Goal: Information Seeking & Learning: Check status

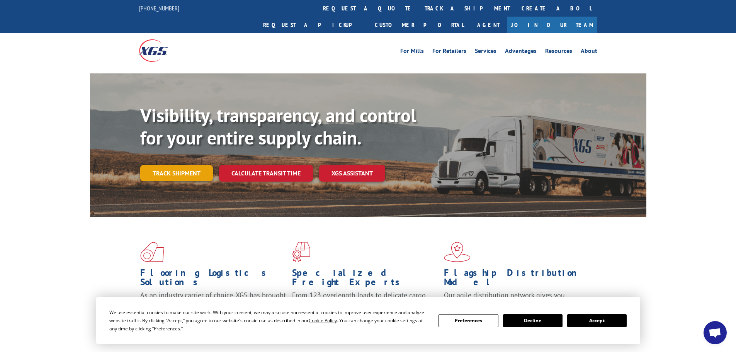
click at [178, 165] on link "Track shipment" at bounding box center [176, 173] width 73 height 16
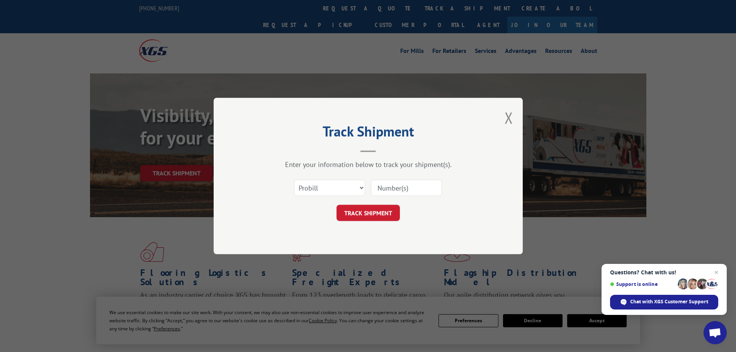
paste input "17550803"
type input "17550803"
click button "TRACK SHIPMENT" at bounding box center [367, 213] width 63 height 16
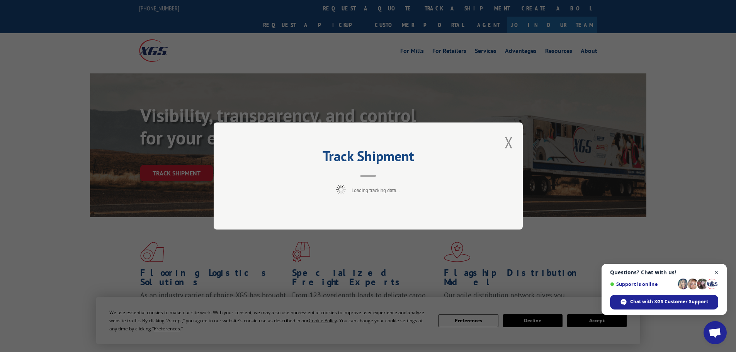
click at [715, 270] on span "Open chat" at bounding box center [716, 273] width 10 height 10
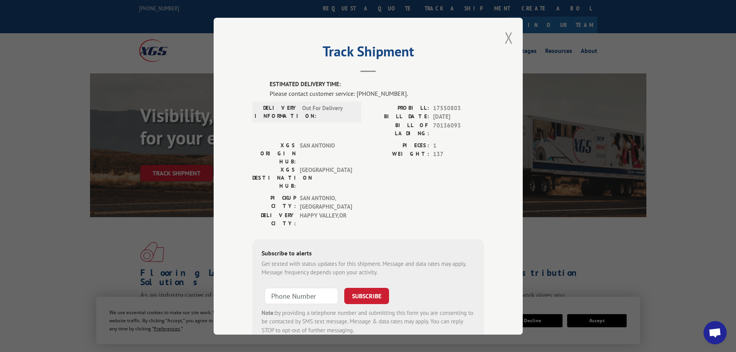
click at [505, 38] on button "Close modal" at bounding box center [508, 37] width 8 height 20
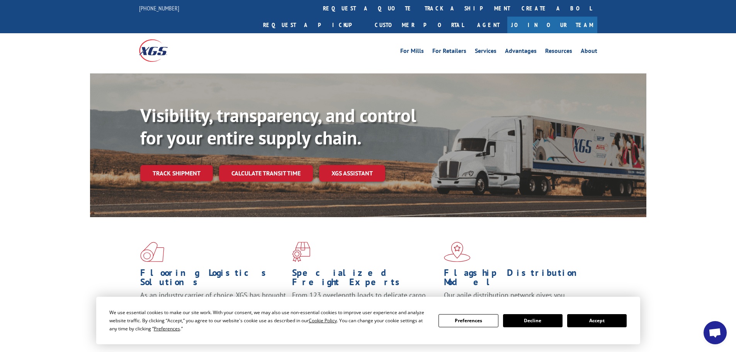
click at [595, 322] on button "Accept" at bounding box center [596, 320] width 59 height 13
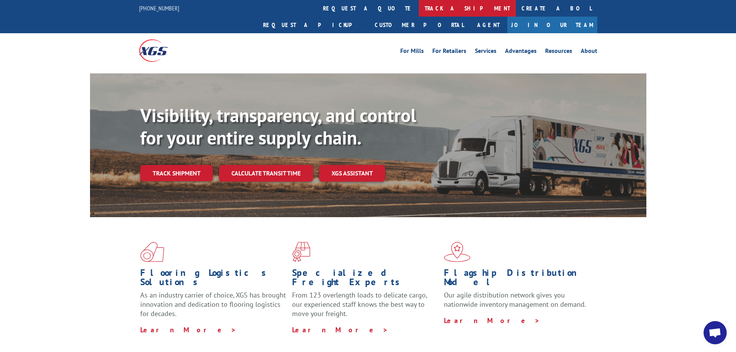
click at [419, 5] on link "track a shipment" at bounding box center [467, 8] width 97 height 17
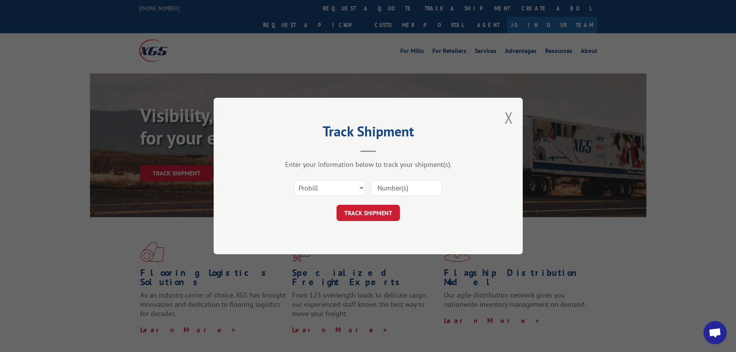
click at [410, 186] on input at bounding box center [406, 188] width 71 height 16
paste input "17550803"
type input "17550803"
click button "TRACK SHIPMENT" at bounding box center [367, 213] width 63 height 16
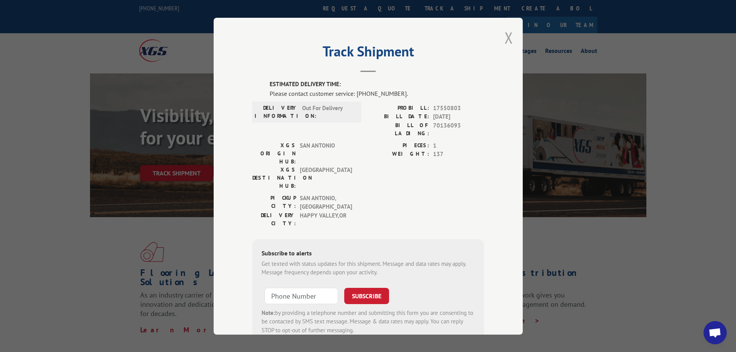
click at [505, 43] on button "Close modal" at bounding box center [508, 37] width 8 height 20
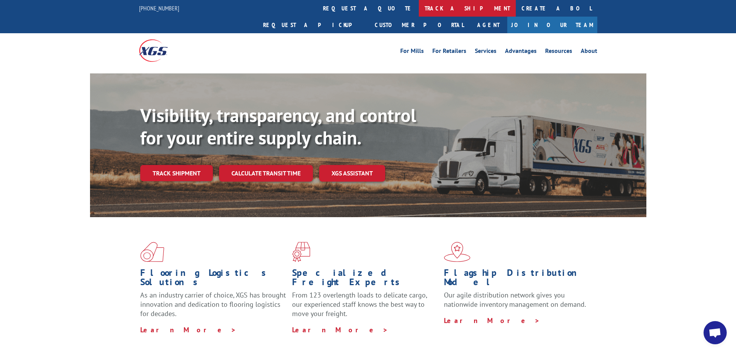
click at [419, 6] on link "track a shipment" at bounding box center [467, 8] width 97 height 17
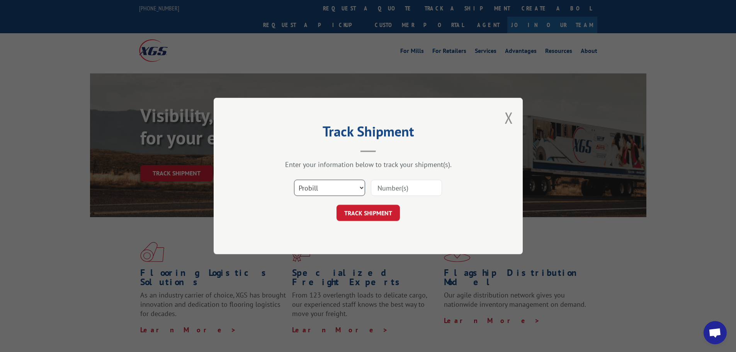
click at [344, 189] on select "Select category... Probill BOL PO" at bounding box center [329, 188] width 71 height 16
click at [404, 190] on input at bounding box center [406, 188] width 71 height 16
click at [334, 184] on select "Select category... Probill BOL PO" at bounding box center [329, 188] width 71 height 16
select select "po"
click at [294, 180] on select "Select category... Probill BOL PO" at bounding box center [329, 188] width 71 height 16
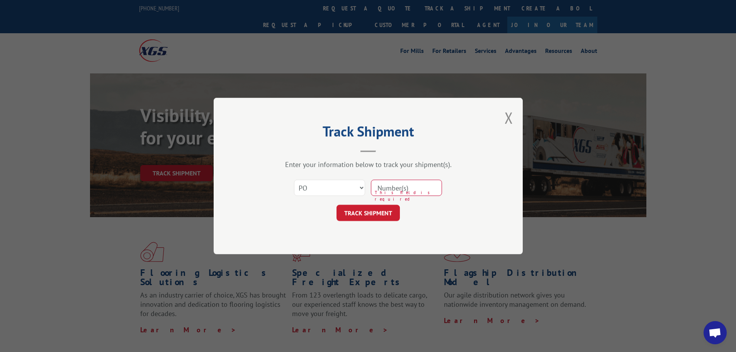
paste input "40563817"
type input "40563817"
click at [377, 216] on button "TRACK SHIPMENT" at bounding box center [367, 213] width 63 height 16
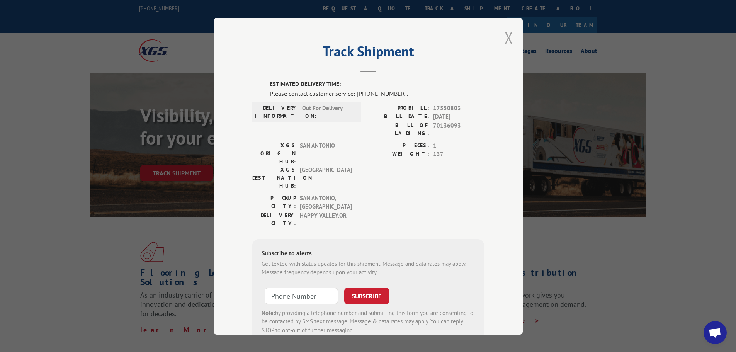
click at [505, 34] on button "Close modal" at bounding box center [508, 37] width 8 height 20
